Goal: Information Seeking & Learning: Find specific fact

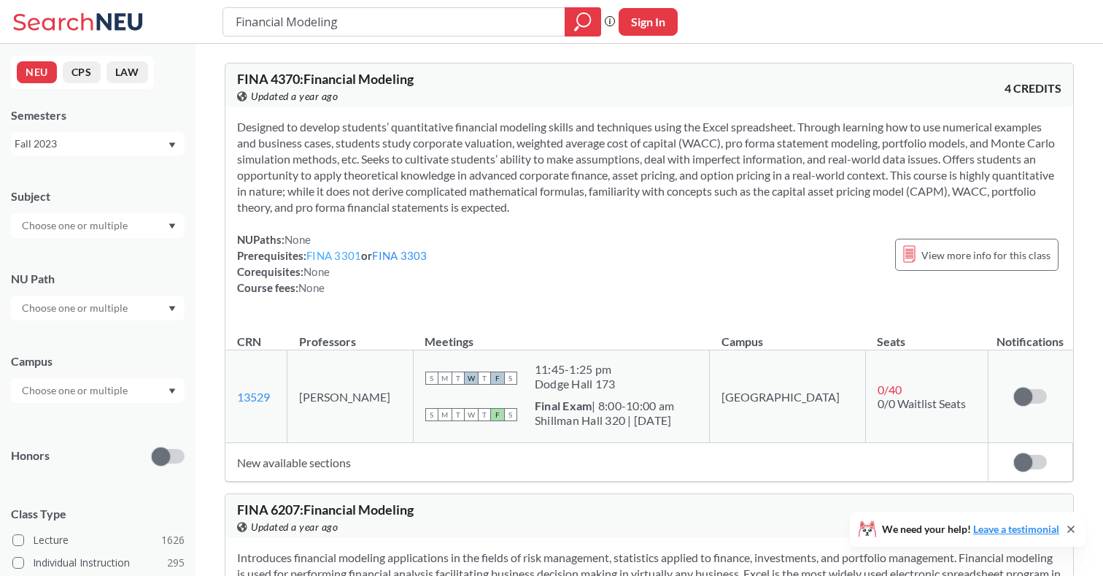
click at [343, 255] on link "FINA 3301" at bounding box center [333, 255] width 55 height 13
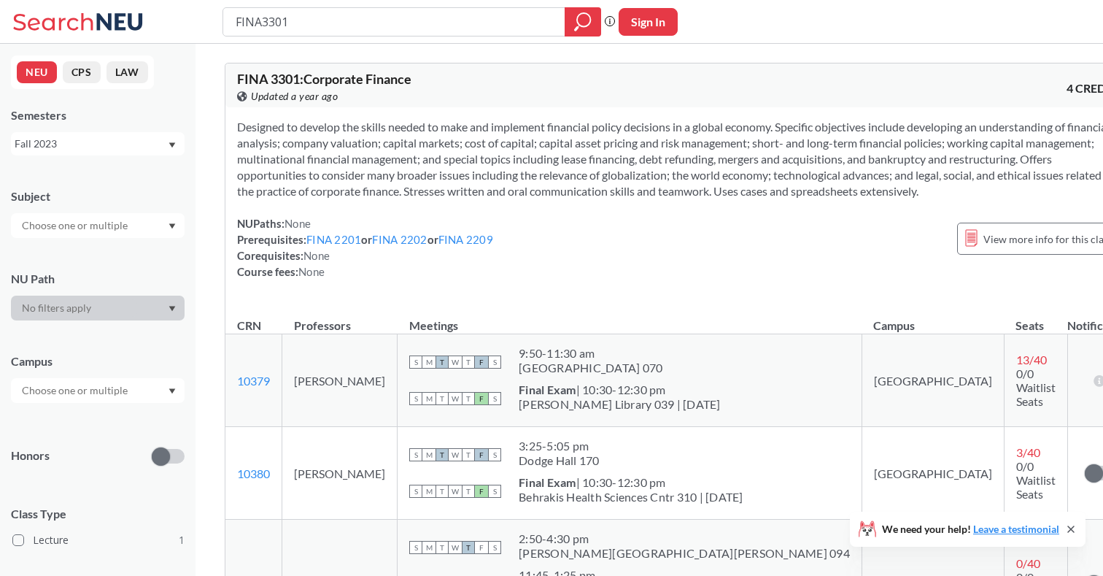
type input "Financial Modeling"
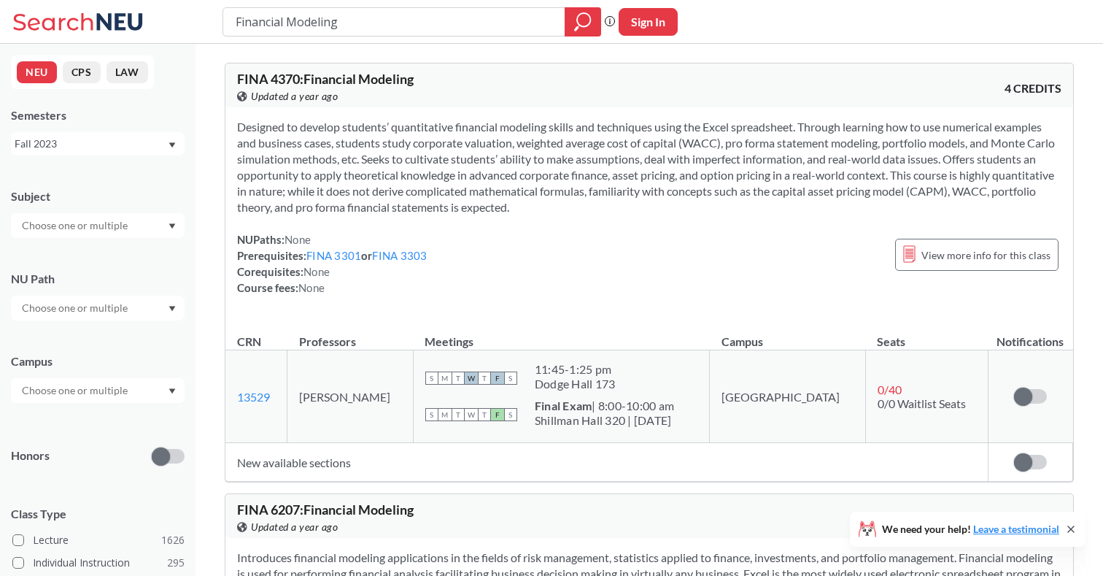
click at [284, 77] on span "FINA 4370 : Financial Modeling" at bounding box center [325, 79] width 177 height 16
copy div "FINA 4370 : Financial Modeling View this course on Banner."
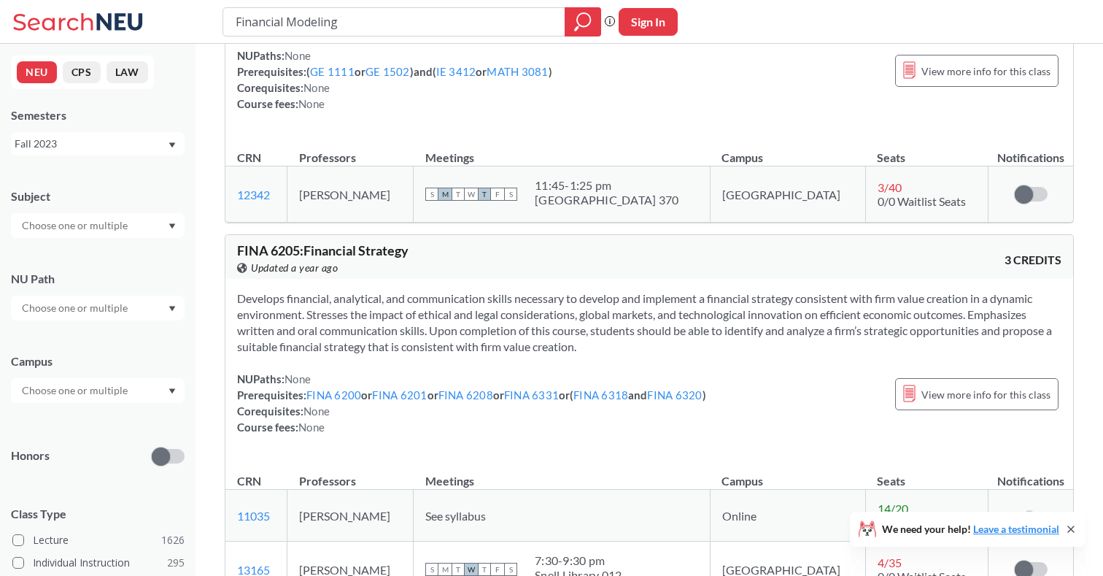
scroll to position [2862, 0]
